Goal: Task Accomplishment & Management: Manage account settings

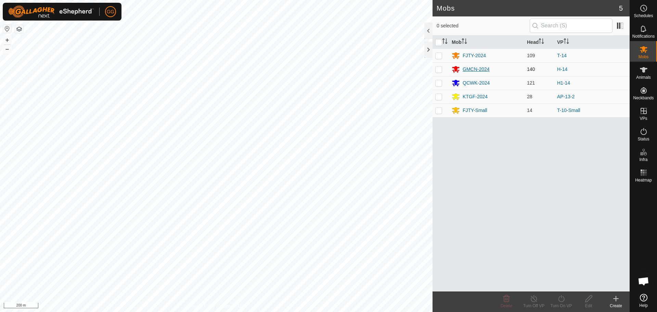
click at [479, 68] on div "GMCN-2024" at bounding box center [476, 69] width 27 height 7
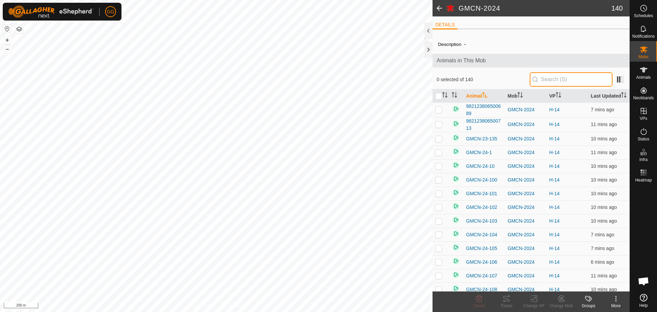
click at [538, 82] on input "text" at bounding box center [571, 79] width 83 height 14
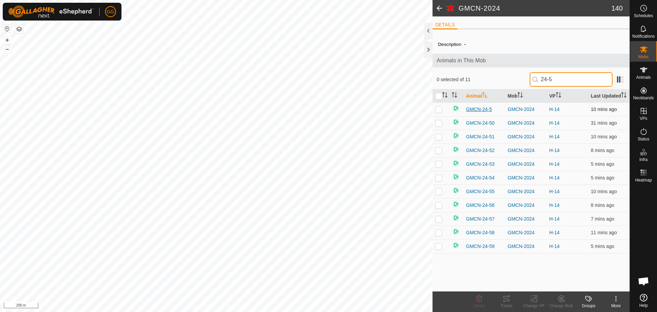
type input "24-5"
click at [471, 113] on span "GMCN-24-5" at bounding box center [479, 109] width 26 height 7
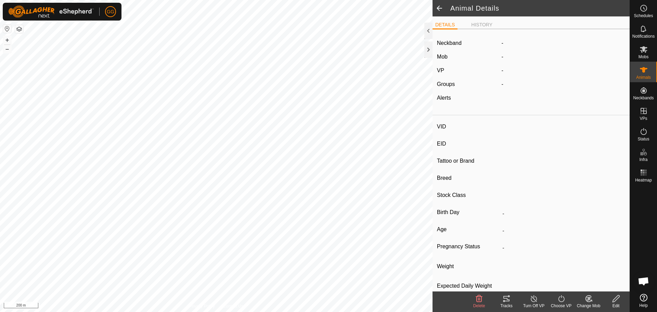
type input "GMCN-24-5"
type input "982123823583473"
type input "-"
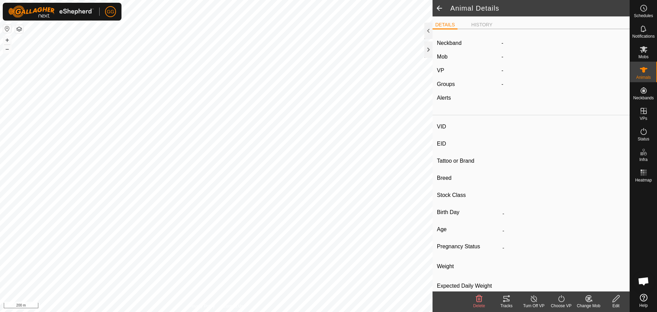
type input "-"
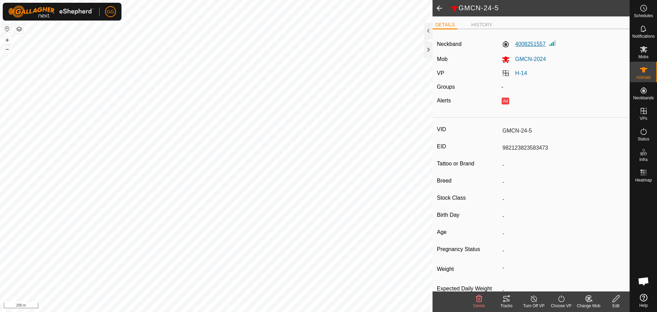
click at [526, 43] on label "4008251557" at bounding box center [524, 44] width 44 height 8
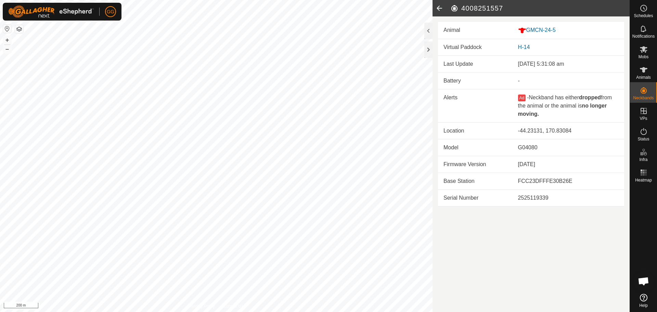
click at [436, 7] on icon at bounding box center [439, 8] width 14 height 16
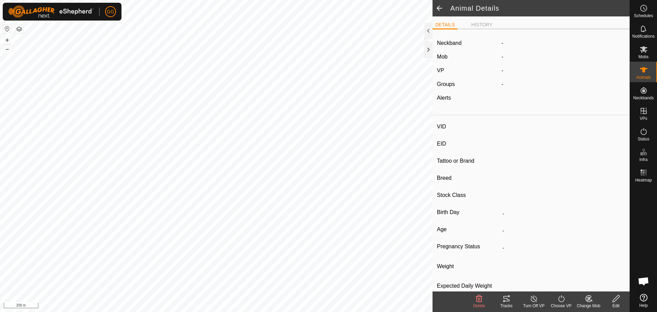
type input "GMCN-24-5"
type input "982123823583473"
type input "-"
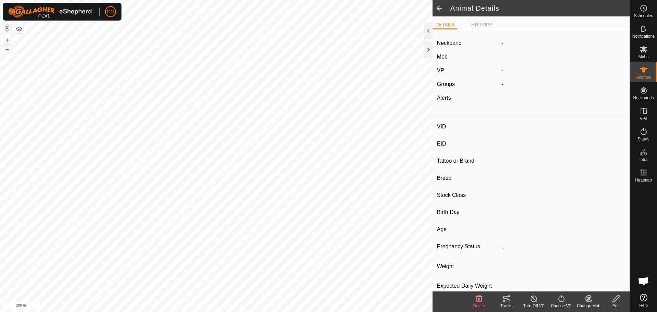
type input "-"
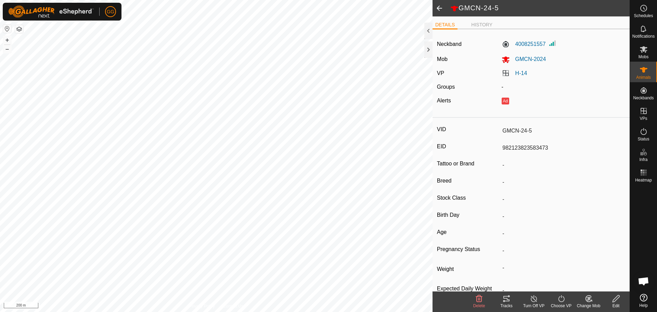
click at [616, 301] on icon at bounding box center [616, 298] width 9 height 8
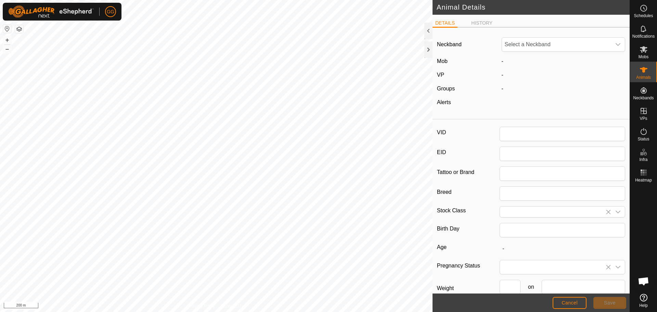
type input "GMCN-24-5"
type input "982123823583473"
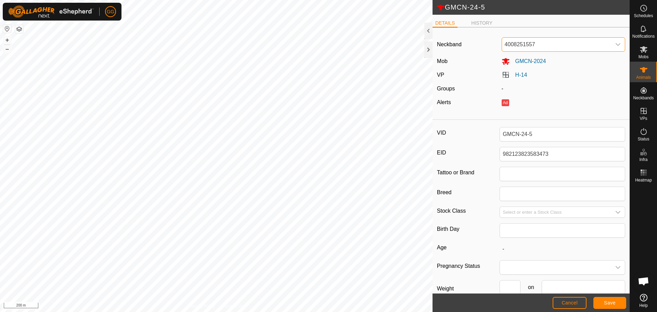
click at [562, 44] on span "4008251557" at bounding box center [556, 45] width 109 height 14
type input "931894"
click at [525, 78] on li "1911931894" at bounding box center [562, 80] width 120 height 14
click at [613, 303] on span "Save" at bounding box center [610, 302] width 12 height 5
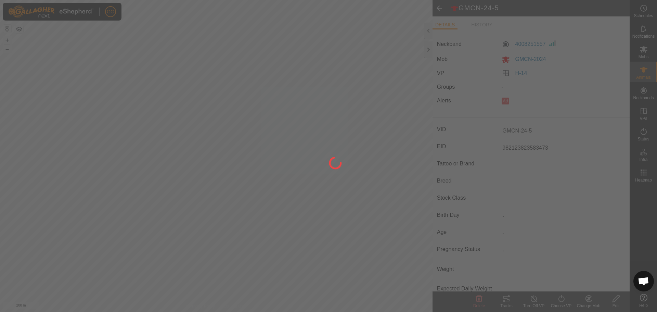
type input "-"
type input "0 kg"
type input "-"
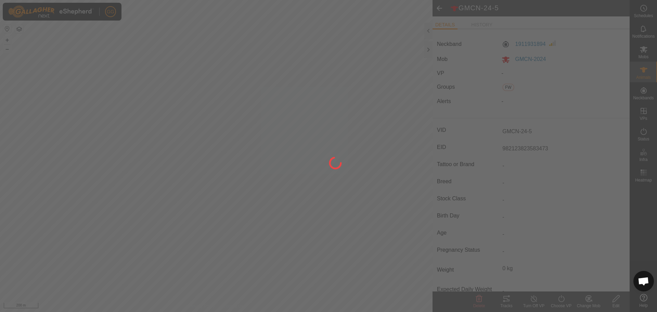
type input "-"
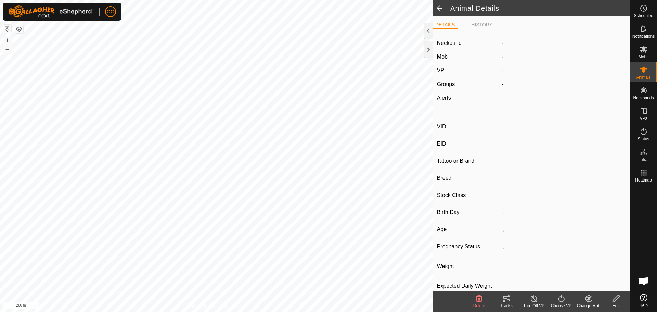
type input "GMCN-24-33"
type input "982123823583445"
type input "-"
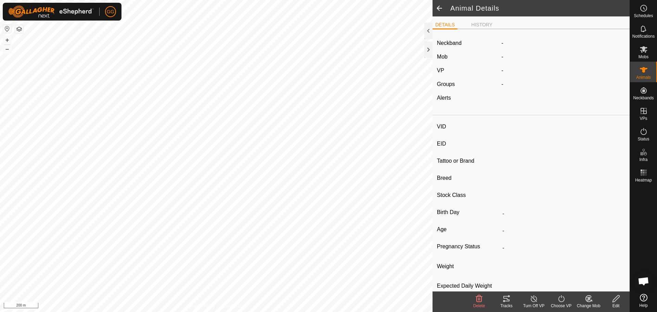
type input "-"
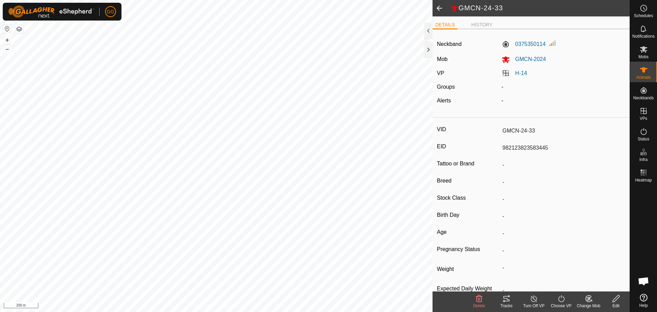
click at [562, 301] on icon at bounding box center [561, 298] width 9 height 8
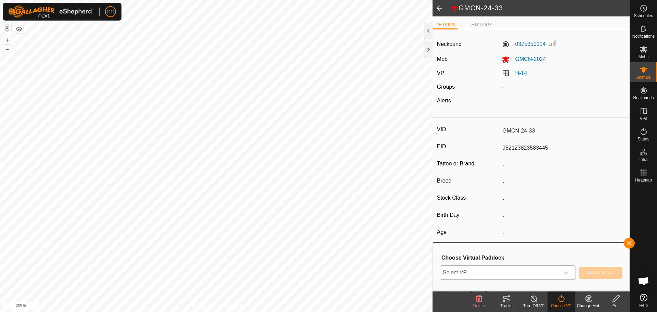
click at [560, 273] on div "dropdown trigger" at bounding box center [566, 273] width 14 height 14
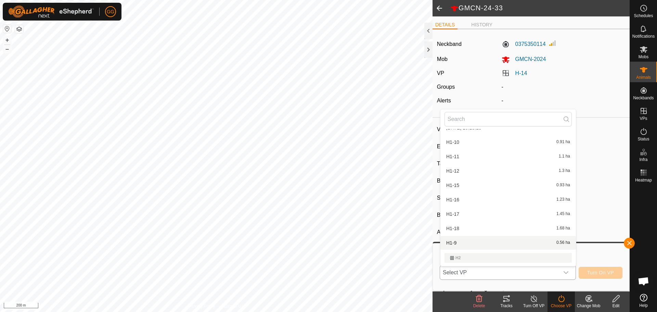
scroll to position [148, 0]
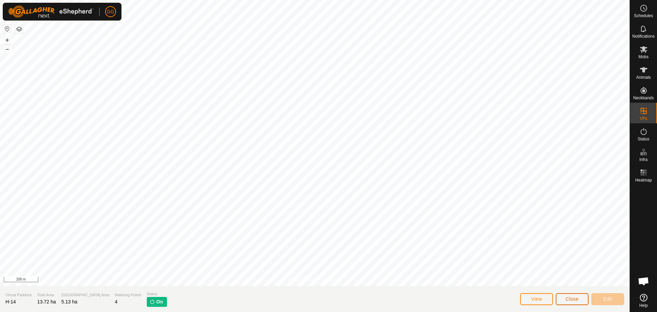
click at [567, 298] on span "Close" at bounding box center [572, 298] width 13 height 5
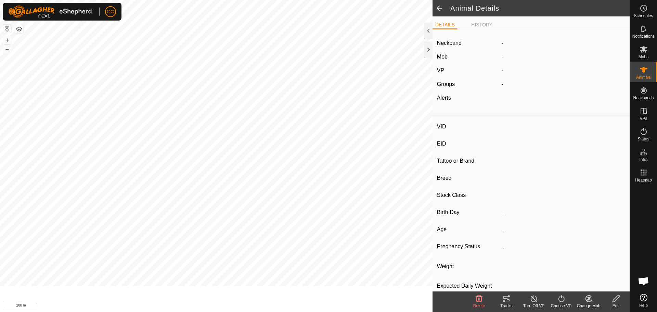
type input "GMCN-24-33"
type input "982123823583445"
type input "-"
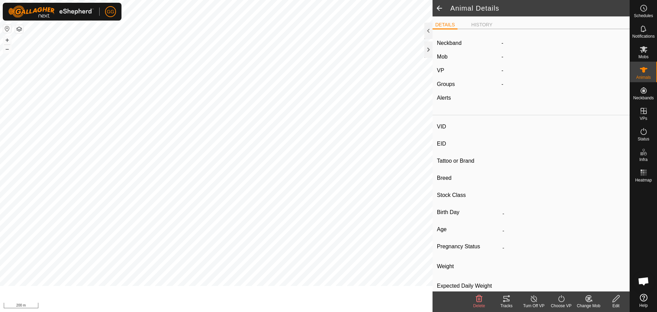
type input "-"
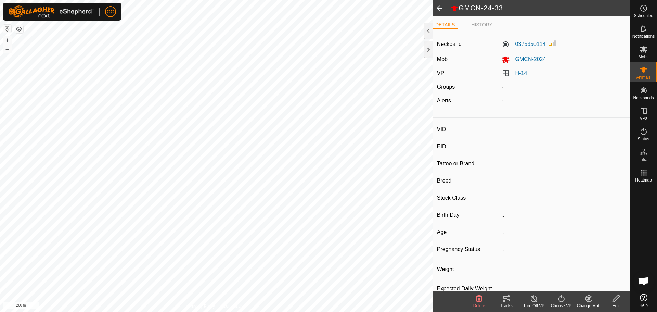
type input "GMCN-24-121"
type input "982123823583357"
type input "-"
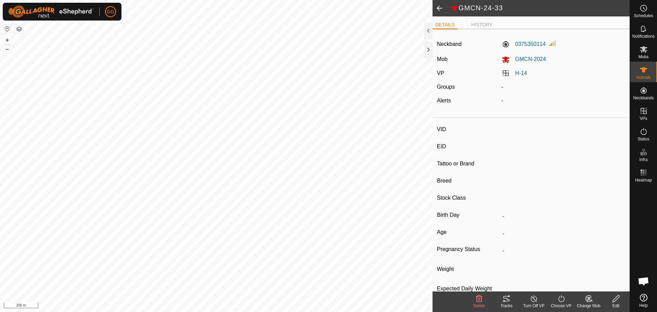
type input "-"
click at [440, 8] on span at bounding box center [439, 8] width 14 height 16
type input "GMCN-24-33"
type input "982123823583445"
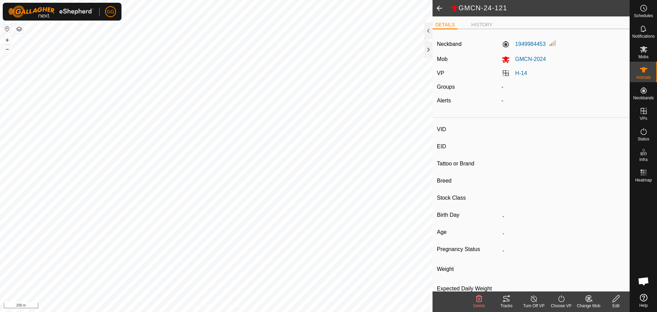
type input "-"
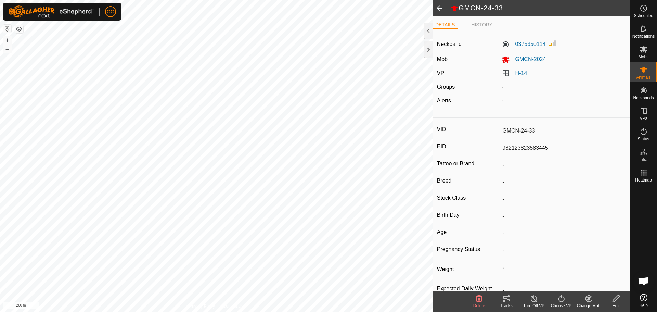
click at [440, 8] on span at bounding box center [439, 8] width 14 height 16
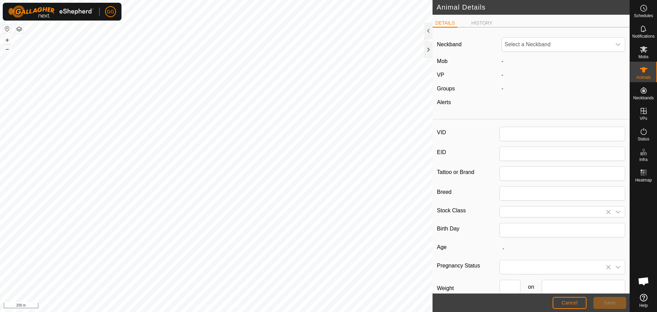
type input "GMCN-24-5"
type input "982123823583473"
type input "0"
click at [610, 300] on span "Save" at bounding box center [610, 302] width 12 height 5
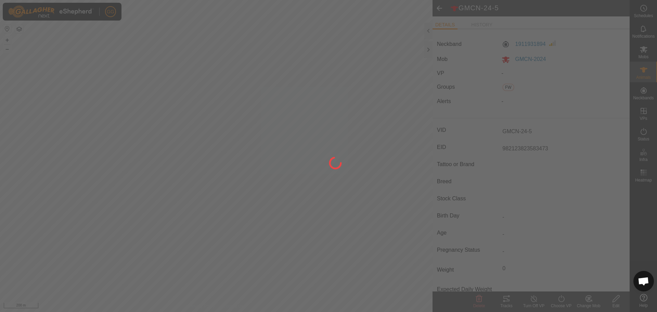
type input "-"
type input "0 kg"
type input "-"
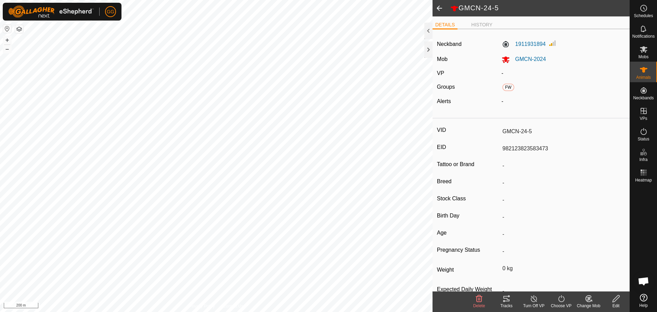
click at [560, 299] on icon at bounding box center [561, 298] width 9 height 8
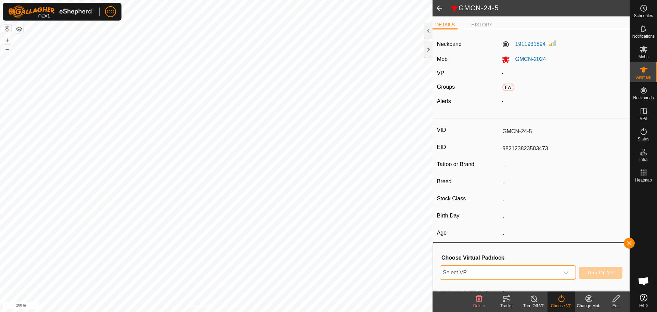
click at [542, 274] on span "Select VP" at bounding box center [499, 273] width 119 height 14
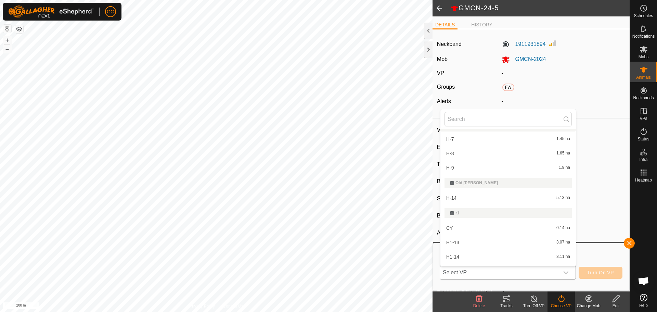
scroll to position [697, 0]
click at [467, 194] on li "H-14 5.13 ha" at bounding box center [507, 196] width 135 height 14
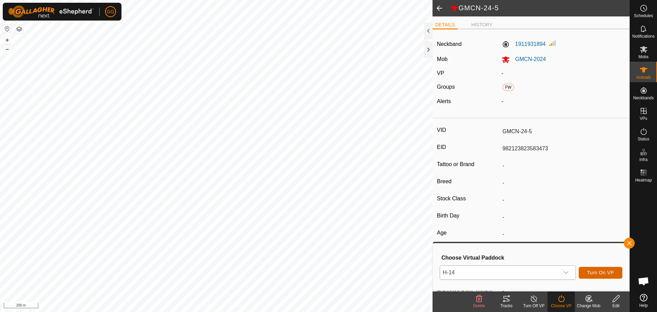
click at [602, 272] on span "Turn On VP" at bounding box center [600, 272] width 27 height 5
